Goal: Transaction & Acquisition: Purchase product/service

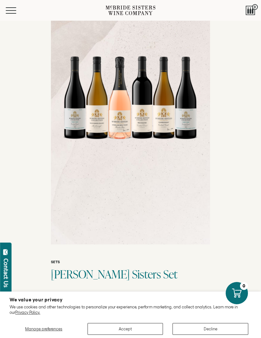
scroll to position [70, 0]
click at [132, 335] on button "Accept" at bounding box center [125, 329] width 76 height 12
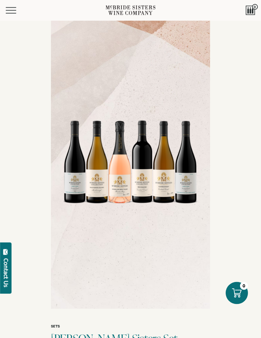
scroll to position [0, 0]
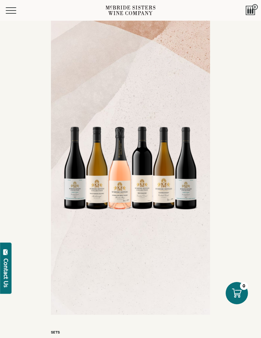
click at [20, 8] on button "Menu" at bounding box center [17, 10] width 23 height 6
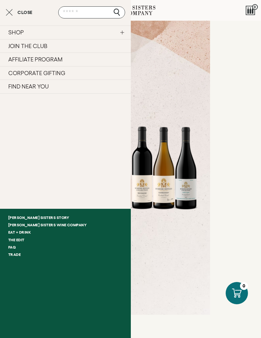
click at [127, 30] on link "SHOP" at bounding box center [65, 32] width 131 height 14
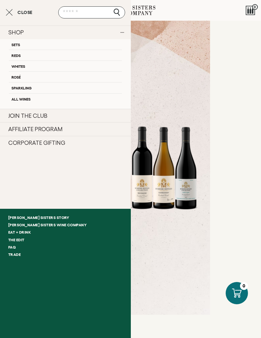
click at [102, 41] on link "Sets" at bounding box center [65, 44] width 113 height 10
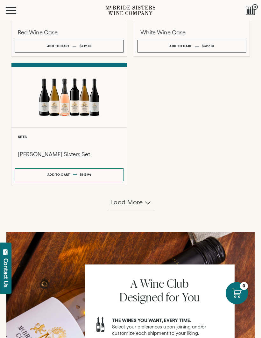
scroll to position [519, 0]
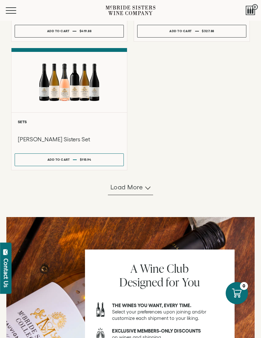
click at [142, 191] on span "Load more" at bounding box center [126, 187] width 32 height 9
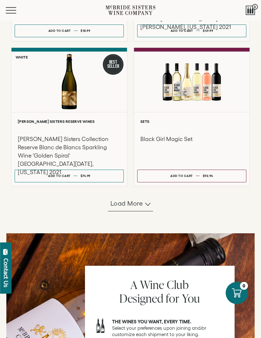
scroll to position [1034, 0]
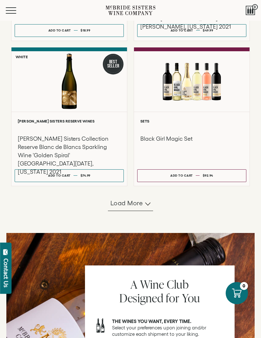
click at [142, 211] on button "Load more" at bounding box center [130, 203] width 45 height 15
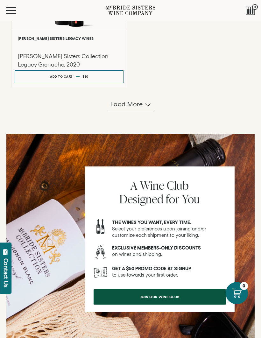
scroll to position [1800, 0]
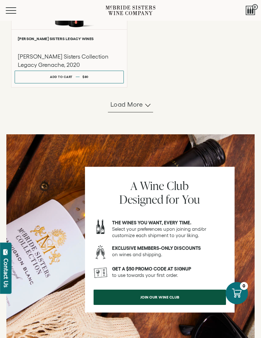
click at [140, 109] on span "Load more" at bounding box center [126, 104] width 32 height 9
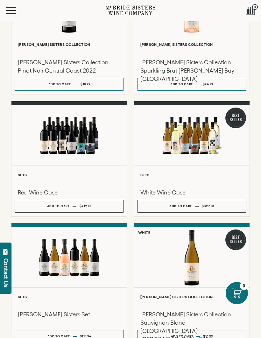
scroll to position [325, 0]
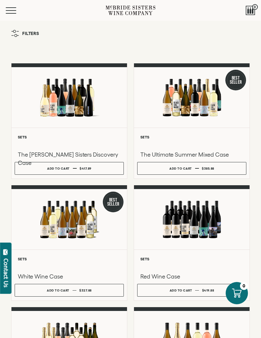
click at [84, 95] on div at bounding box center [68, 97] width 115 height 60
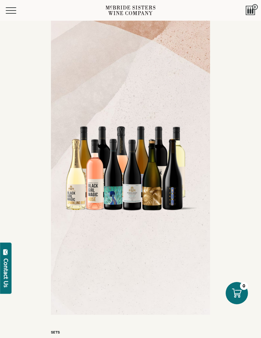
click at [9, 12] on button "Menu" at bounding box center [17, 10] width 23 height 6
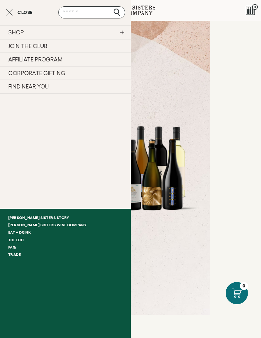
click at [127, 29] on link "SHOP" at bounding box center [65, 32] width 131 height 14
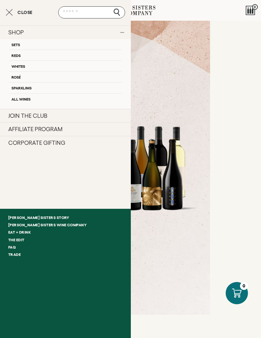
click at [27, 98] on link "All Wines" at bounding box center [65, 98] width 113 height 11
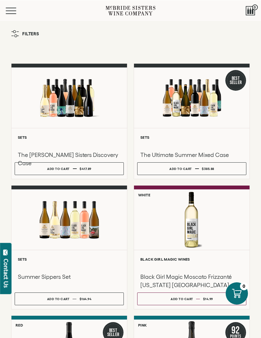
click at [27, 31] on span "Filters" at bounding box center [30, 33] width 17 height 4
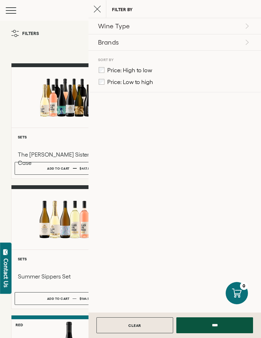
click at [228, 42] on p "Brands" at bounding box center [174, 42] width 152 height 9
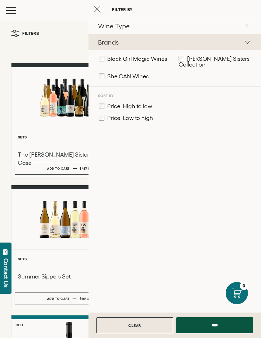
click at [224, 325] on input "****" at bounding box center [214, 325] width 77 height 16
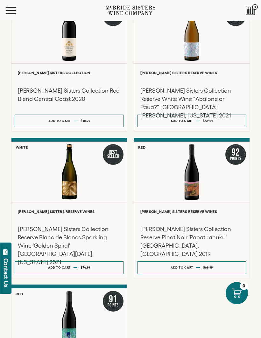
scroll to position [329, 0]
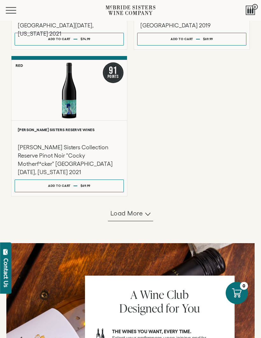
click at [142, 214] on span "Load more" at bounding box center [126, 213] width 32 height 9
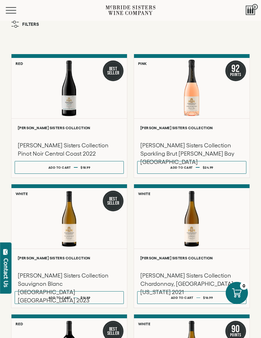
scroll to position [0, 0]
